Goal: Information Seeking & Learning: Learn about a topic

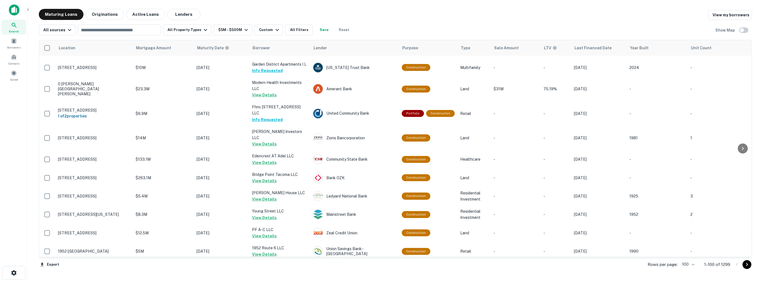
scroll to position [1753, 0]
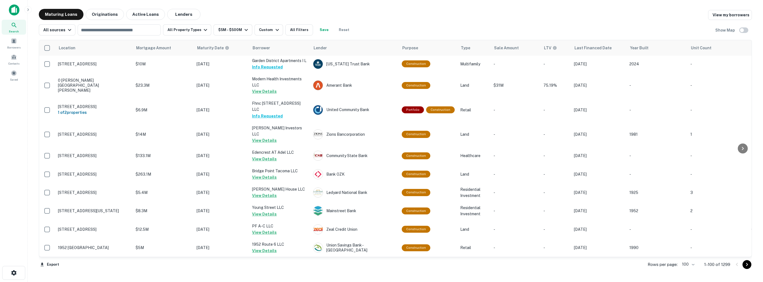
click at [748, 265] on icon "Go to next page" at bounding box center [747, 265] width 7 height 7
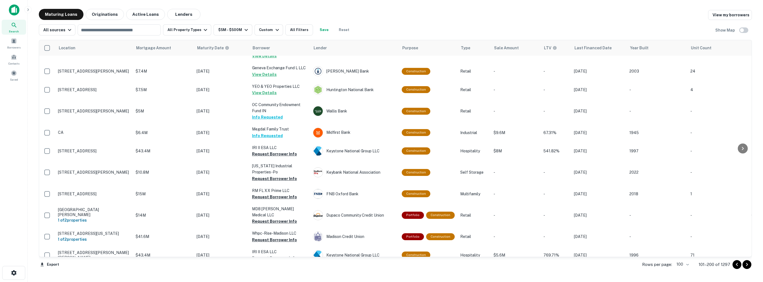
scroll to position [1720, 0]
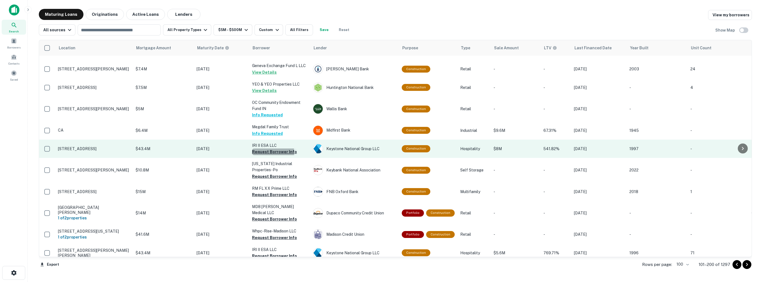
click at [261, 149] on button "Request Borrower Info" at bounding box center [274, 152] width 45 height 7
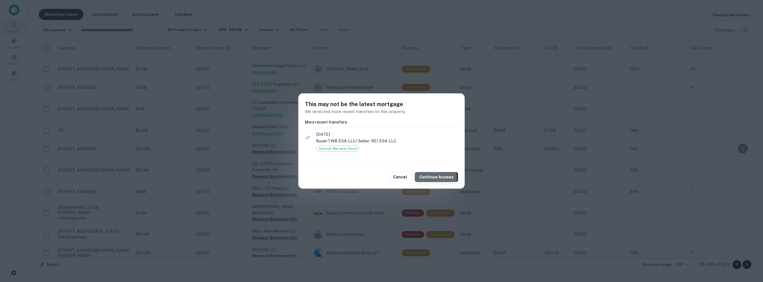
click at [432, 178] on button "Continue Anyway" at bounding box center [436, 177] width 43 height 10
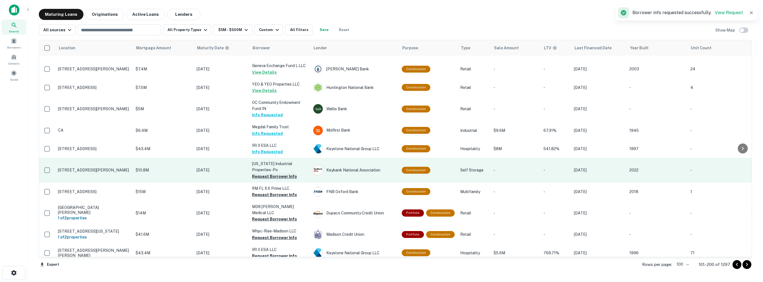
click at [273, 173] on button "Request Borrower Info" at bounding box center [274, 176] width 45 height 7
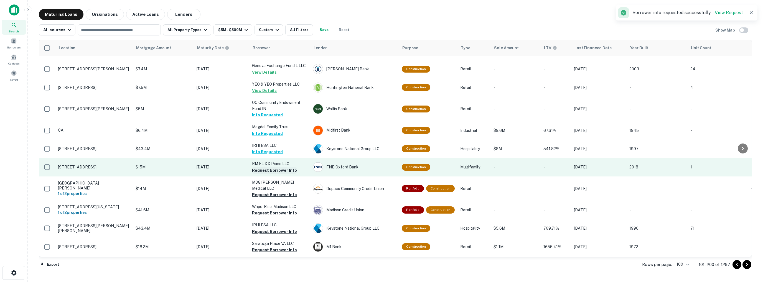
click at [275, 167] on button "Request Borrower Info" at bounding box center [274, 170] width 45 height 7
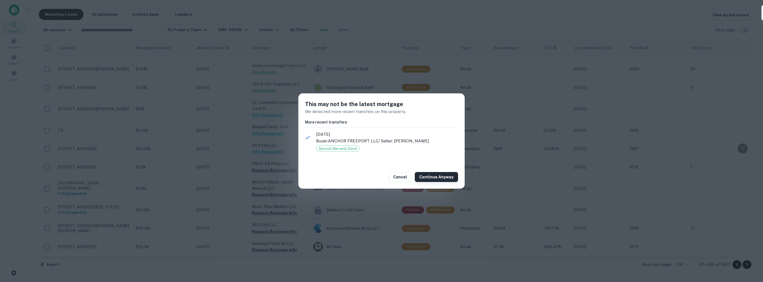
click at [437, 177] on button "Continue Anyway" at bounding box center [436, 177] width 43 height 10
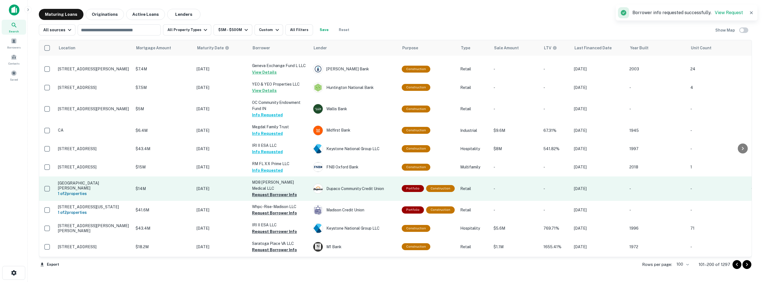
click at [278, 192] on button "Request Borrower Info" at bounding box center [274, 195] width 45 height 7
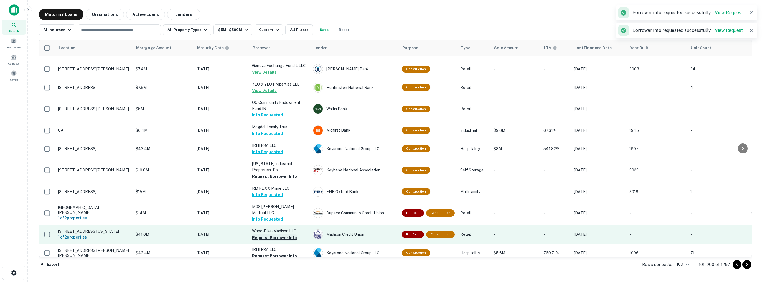
click at [274, 235] on button "Request Borrower Info" at bounding box center [274, 238] width 45 height 7
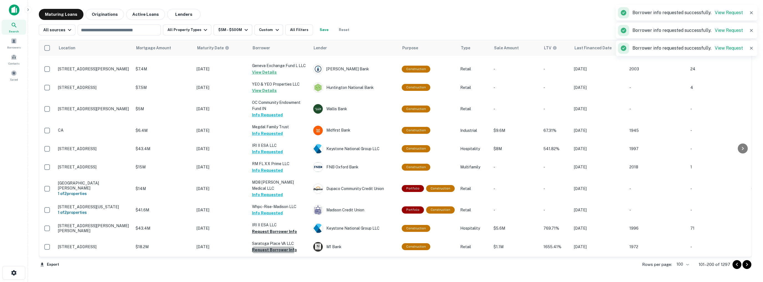
click at [270, 247] on button "Request Borrower Info" at bounding box center [274, 250] width 45 height 7
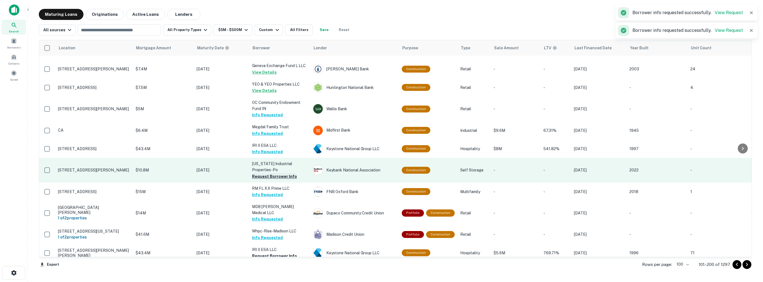
click at [267, 173] on button "Request Borrower Info" at bounding box center [274, 176] width 45 height 7
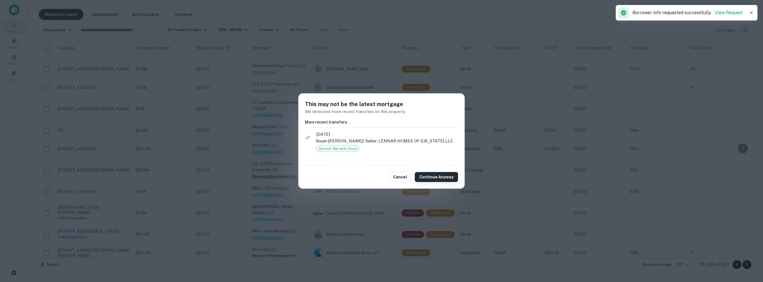
click at [433, 180] on button "Continue Anyway" at bounding box center [436, 177] width 43 height 10
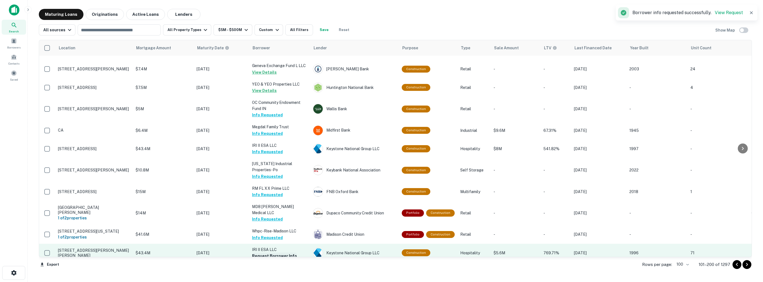
click at [276, 253] on button "Request Borrower Info" at bounding box center [274, 256] width 45 height 7
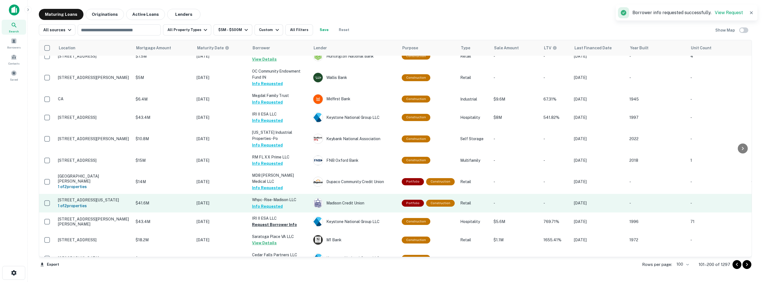
scroll to position [1775, 0]
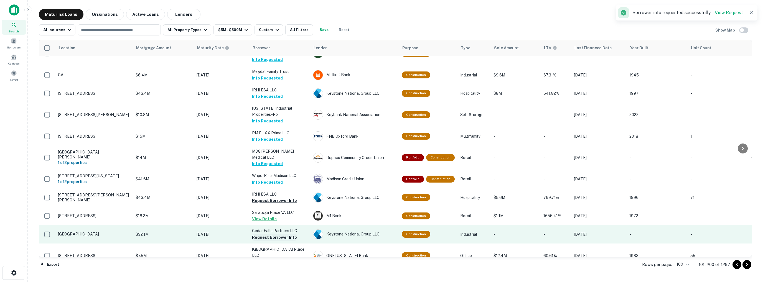
click at [266, 234] on button "Request Borrower Info" at bounding box center [274, 237] width 45 height 7
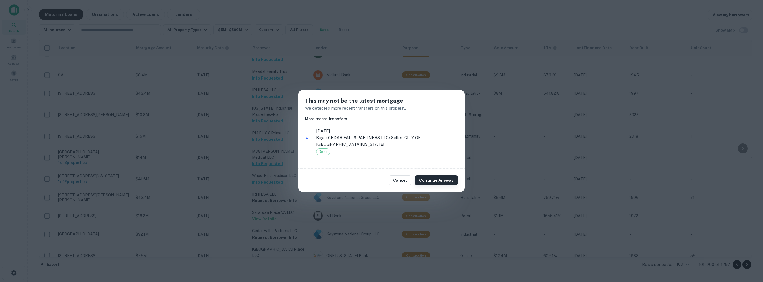
click at [442, 180] on button "Continue Anyway" at bounding box center [436, 181] width 43 height 10
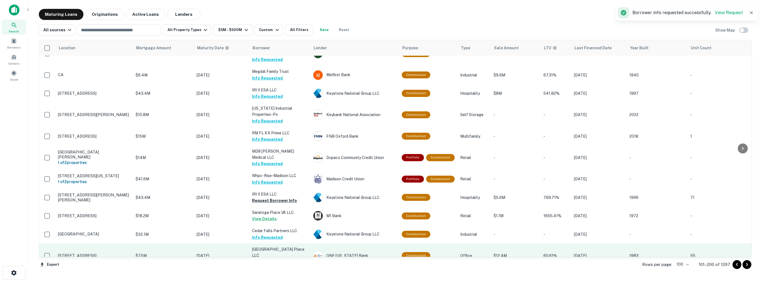
click at [275, 259] on button "Request Borrower Info" at bounding box center [274, 262] width 45 height 7
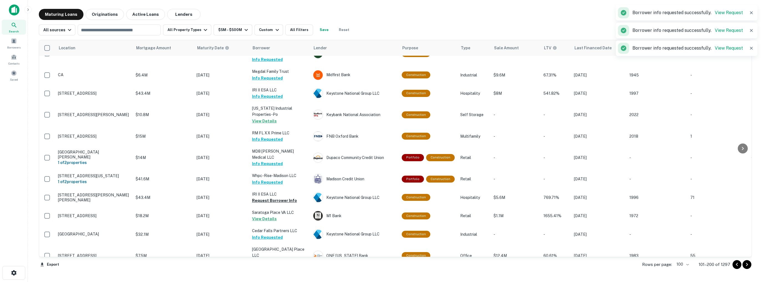
scroll to position [1779, 0]
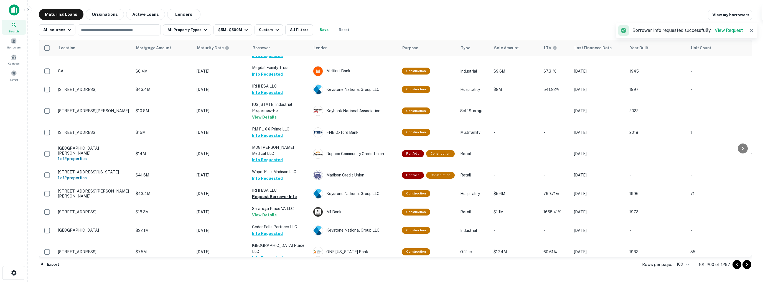
click at [278, 273] on button "Request Borrower Info" at bounding box center [274, 276] width 45 height 7
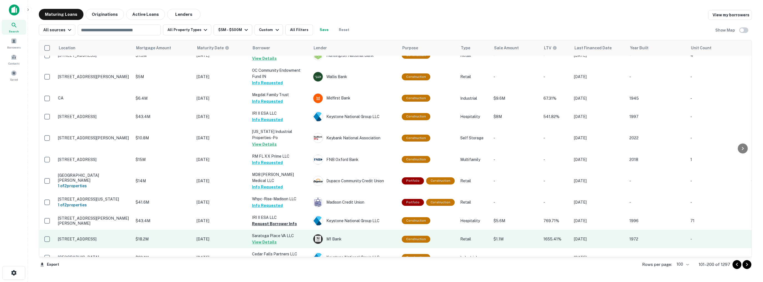
scroll to position [1751, 0]
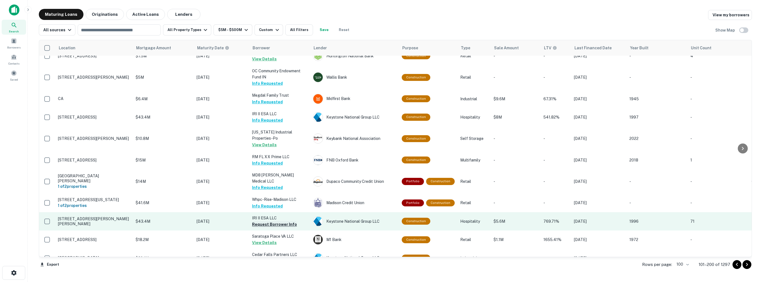
click at [270, 221] on button "Request Borrower Info" at bounding box center [274, 224] width 45 height 7
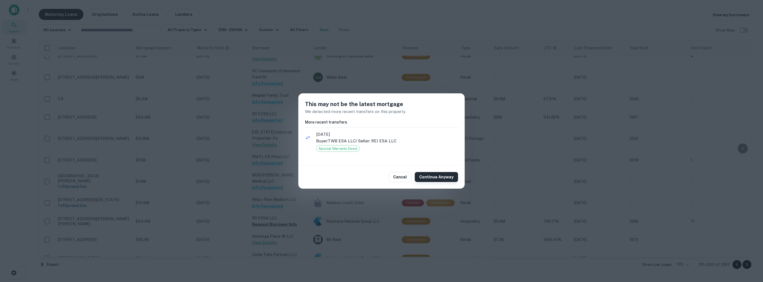
click at [445, 173] on button "Continue Anyway" at bounding box center [436, 177] width 43 height 10
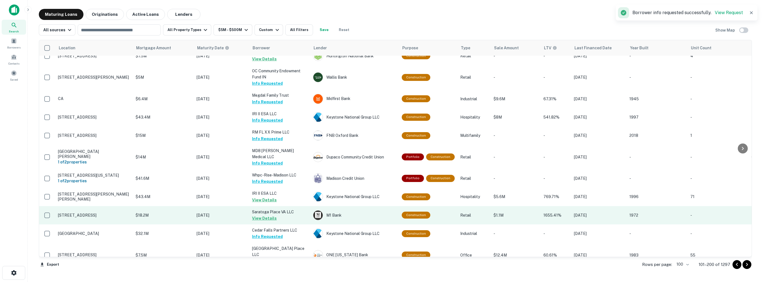
scroll to position [1779, 0]
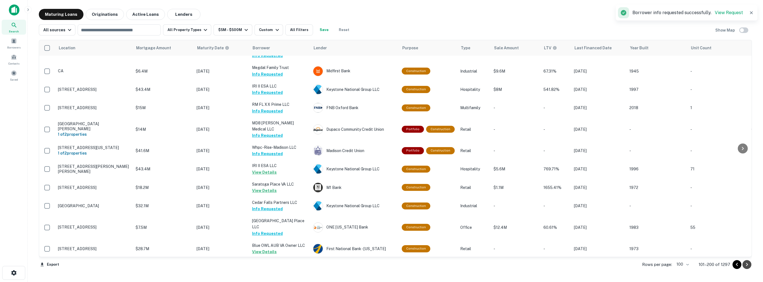
click at [748, 264] on icon "Go to next page" at bounding box center [747, 264] width 2 height 3
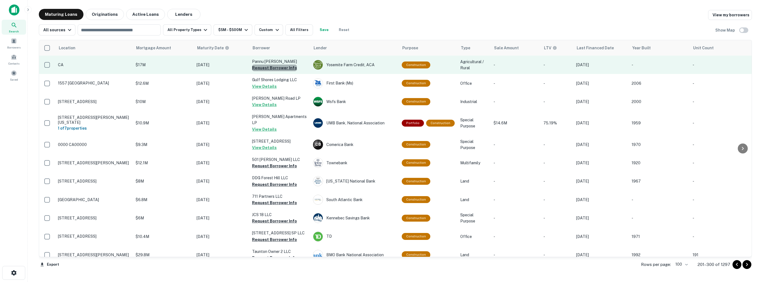
click at [274, 68] on button "Request Borrower Info" at bounding box center [274, 68] width 45 height 7
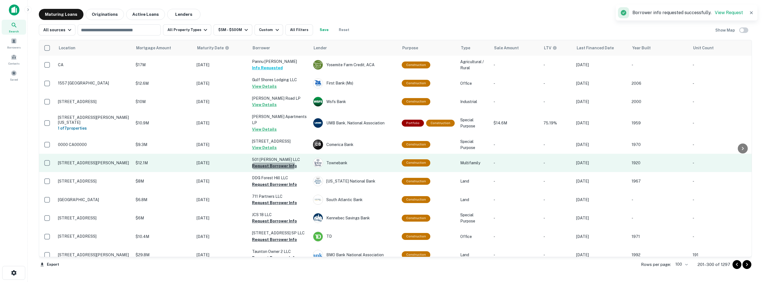
click at [271, 163] on button "Request Borrower Info" at bounding box center [274, 166] width 45 height 7
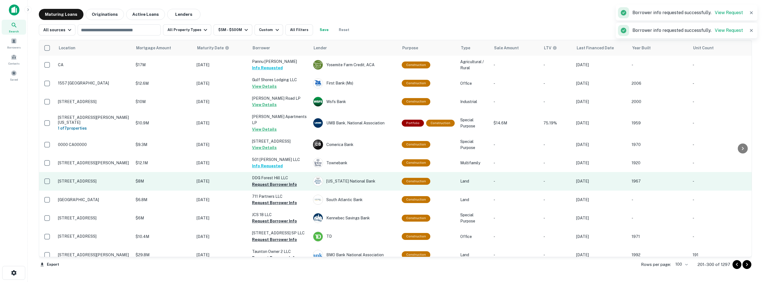
click at [273, 183] on button "Request Borrower Info" at bounding box center [274, 184] width 45 height 7
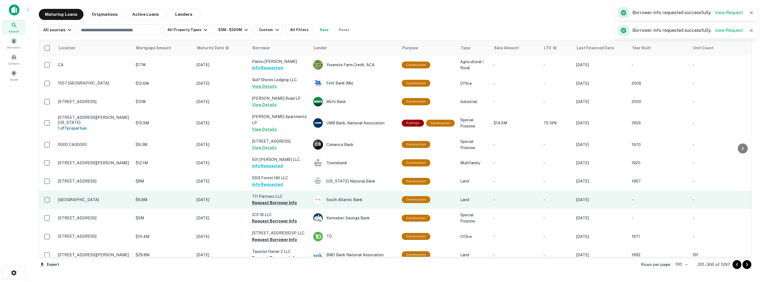
click at [273, 200] on button "Request Borrower Info" at bounding box center [274, 203] width 45 height 7
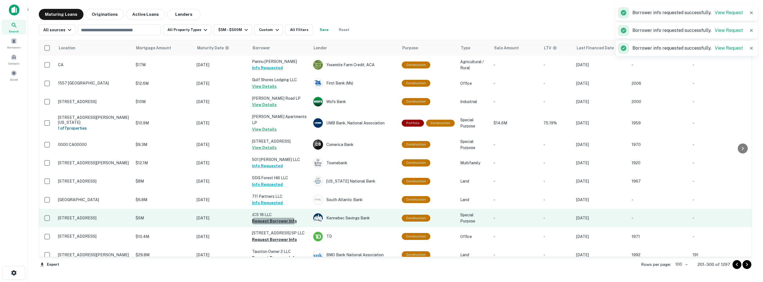
click at [273, 219] on button "Request Borrower Info" at bounding box center [274, 221] width 45 height 7
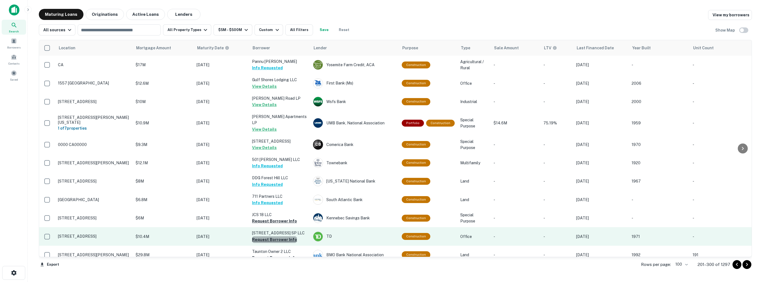
click at [277, 237] on button "Request Borrower Info" at bounding box center [274, 240] width 45 height 7
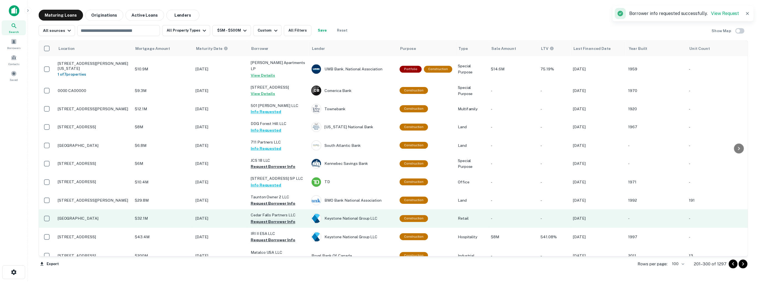
scroll to position [55, 0]
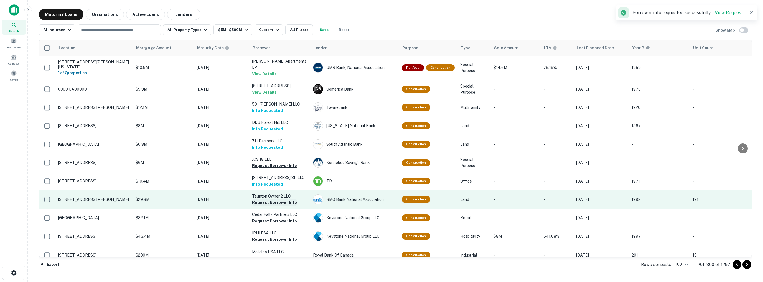
click at [273, 199] on button "Request Borrower Info" at bounding box center [274, 202] width 45 height 7
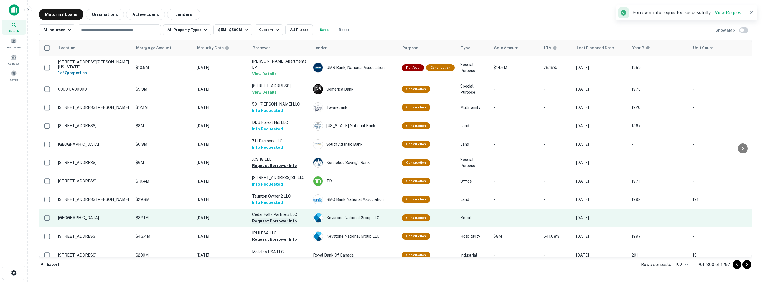
click at [275, 219] on button "Request Borrower Info" at bounding box center [274, 221] width 45 height 7
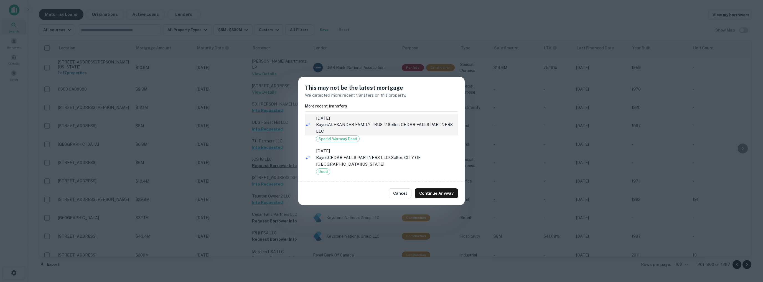
click at [371, 127] on p "Buyer: ALEXANDER FAMILY TRUST / Seller: CEDAR FALLS PARTNERS LLC" at bounding box center [387, 127] width 142 height 13
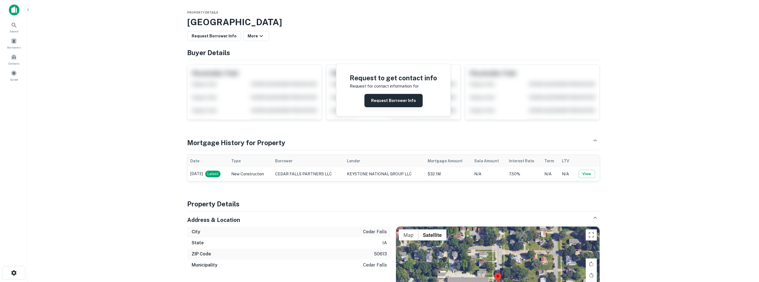
click at [382, 100] on button "Request Borrower Info" at bounding box center [393, 100] width 58 height 13
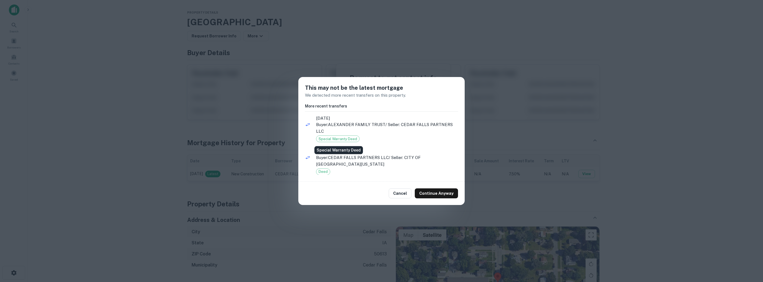
click at [338, 139] on span "Special Warranty Deed" at bounding box center [337, 139] width 43 height 6
drag, startPoint x: 109, startPoint y: 99, endPoint x: 116, endPoint y: 98, distance: 6.7
click at [110, 99] on div "This may not be the latest mortgage We detected more recent transfers on this p…" at bounding box center [381, 141] width 763 height 282
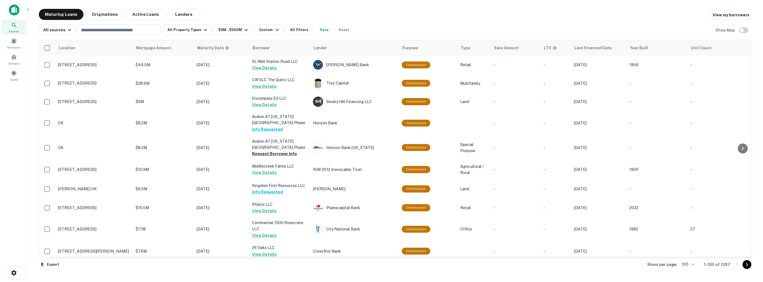
scroll to position [55, 0]
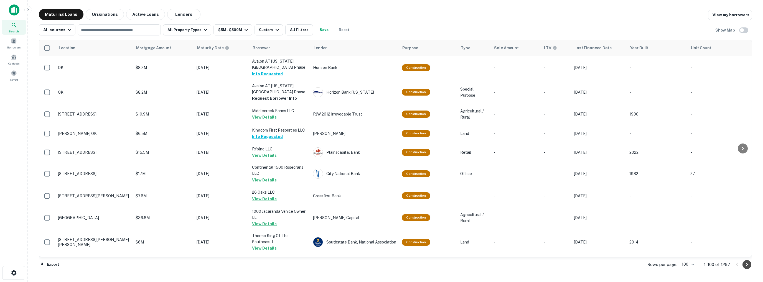
click at [746, 264] on icon "Go to next page" at bounding box center [747, 265] width 7 height 7
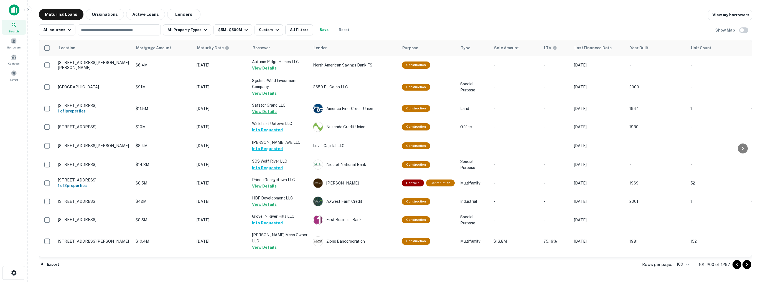
click at [747, 264] on icon "Go to next page" at bounding box center [747, 265] width 7 height 7
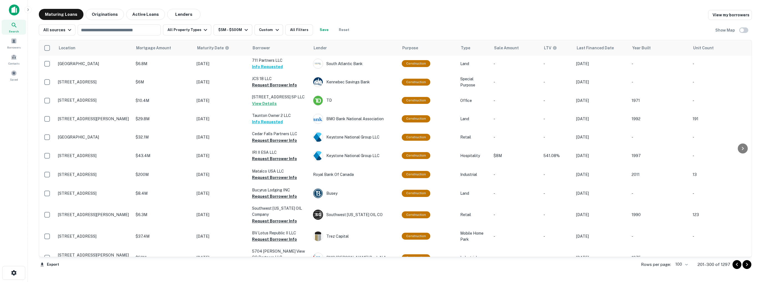
scroll to position [139, 0]
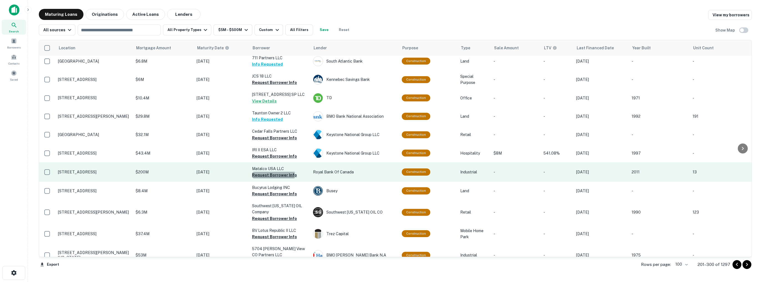
click at [273, 172] on button "Request Borrower Info" at bounding box center [274, 175] width 45 height 7
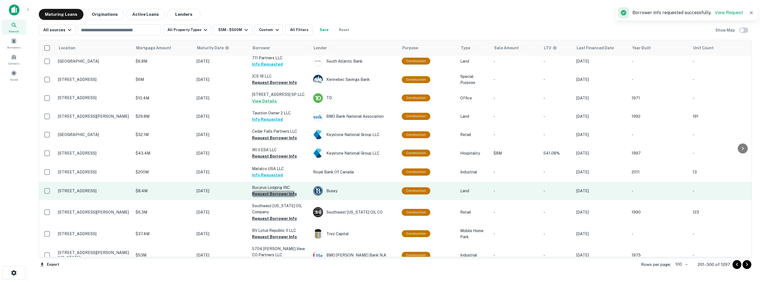
click at [273, 193] on button "Request Borrower Info" at bounding box center [274, 194] width 45 height 7
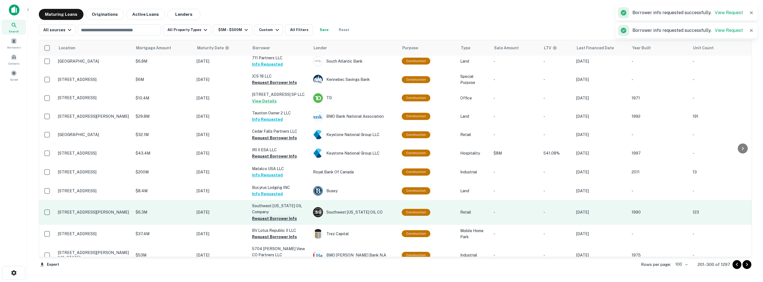
click at [273, 216] on button "Request Borrower Info" at bounding box center [274, 219] width 45 height 7
click at [273, 216] on td "Southwest [US_STATE] OIL Company Request Borrower Info" at bounding box center [279, 212] width 61 height 24
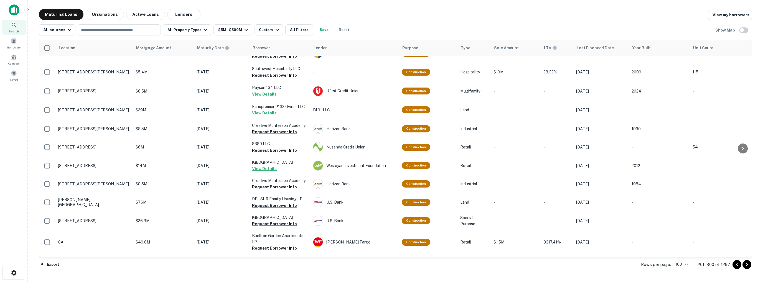
scroll to position [1459, 0]
